Goal: Task Accomplishment & Management: Manage account settings

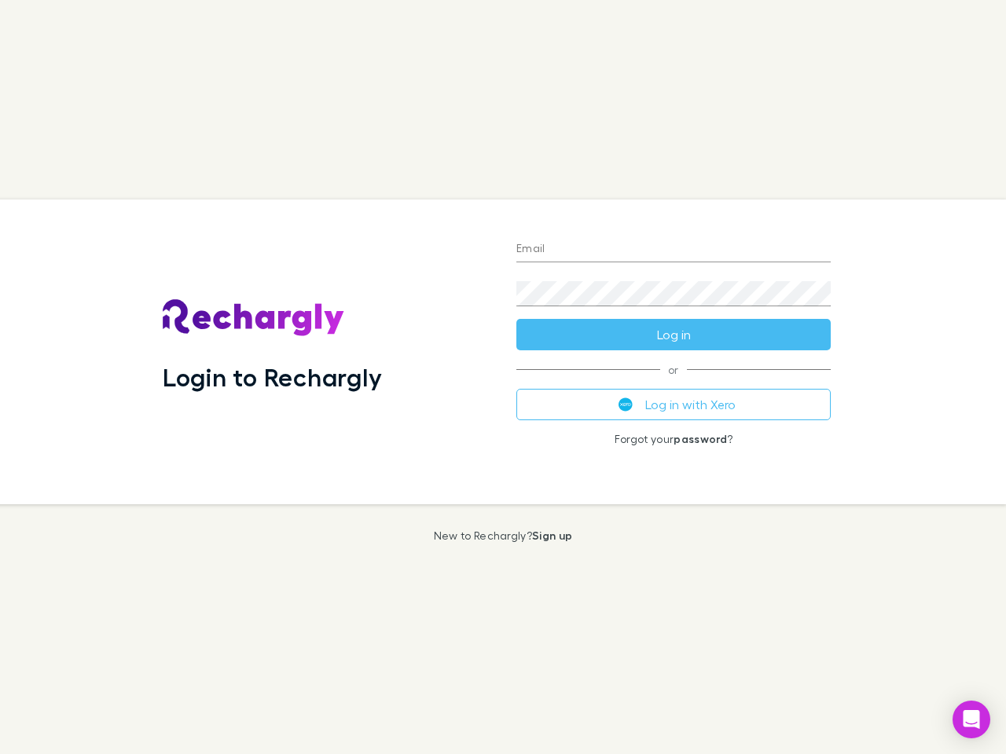
click at [503, 377] on div "Login to Rechargly" at bounding box center [327, 352] width 354 height 305
click at [673, 250] on input "Email" at bounding box center [673, 249] width 314 height 25
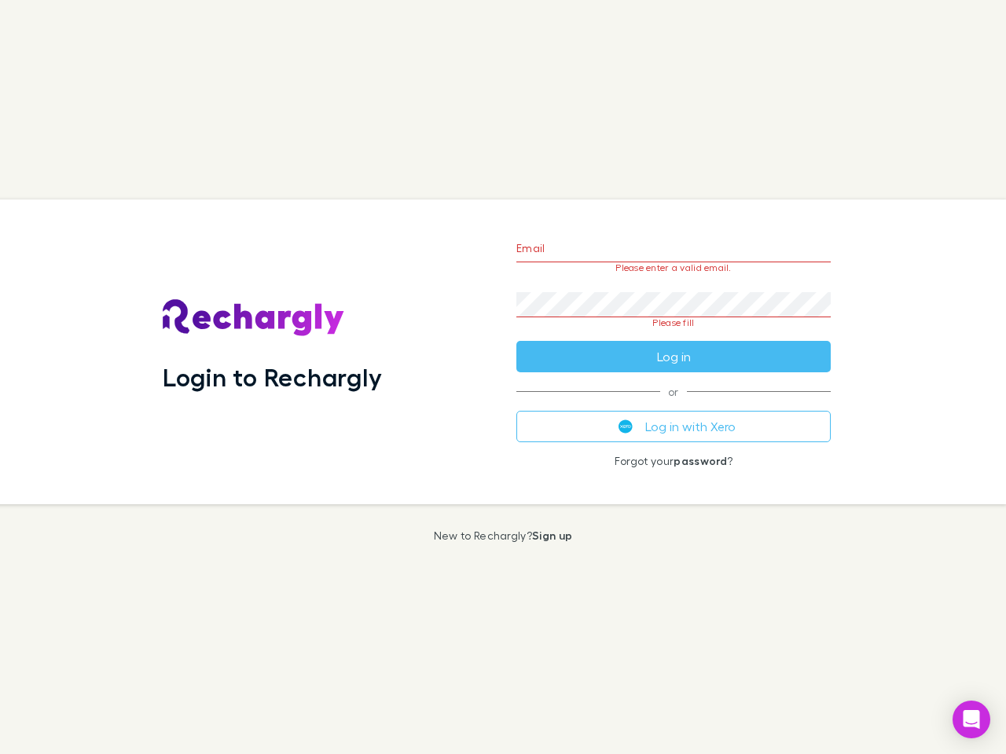
click at [673, 335] on form "Email Please enter a valid email. Password Please fill Log in" at bounding box center [673, 299] width 314 height 148
click at [673, 405] on div "Email Please enter a valid email. Password Please fill Log in or Log in with Xe…" at bounding box center [673, 352] width 339 height 305
click at [971, 720] on icon "Open Intercom Messenger" at bounding box center [971, 719] width 16 height 19
